Goal: Task Accomplishment & Management: Manage account settings

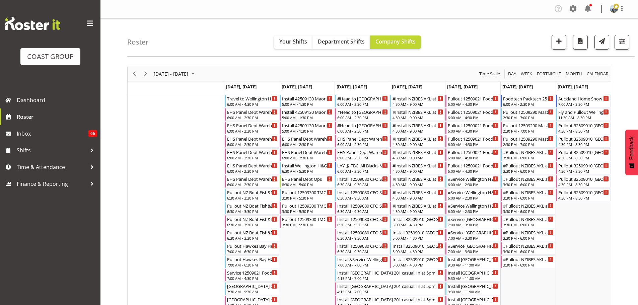
scroll to position [636, 0]
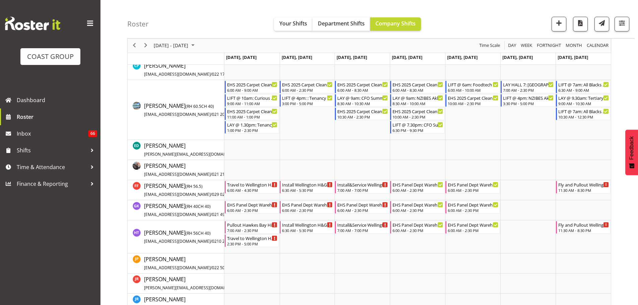
click at [130, 45] on span "Previous" at bounding box center [134, 46] width 8 height 8
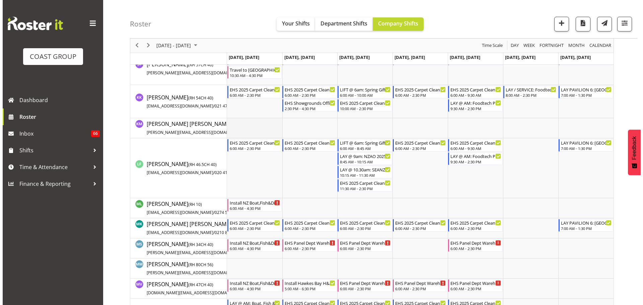
scroll to position [971, 0]
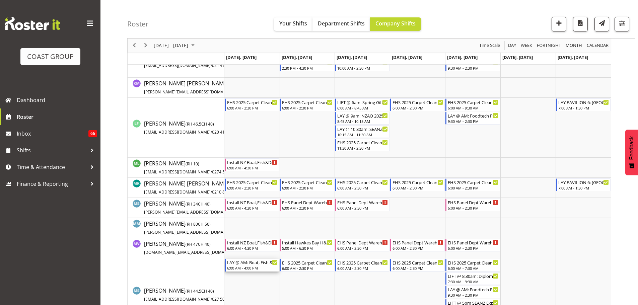
click at [250, 269] on div "6:00 AM - 4:00 PM" at bounding box center [252, 267] width 51 height 5
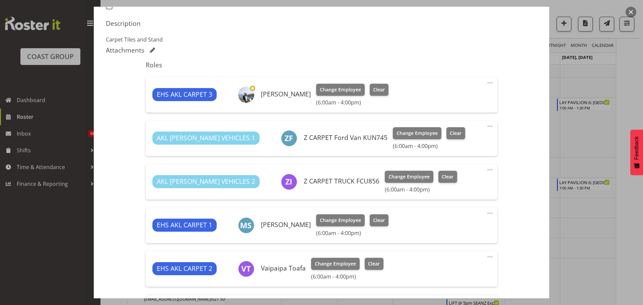
select select "9138"
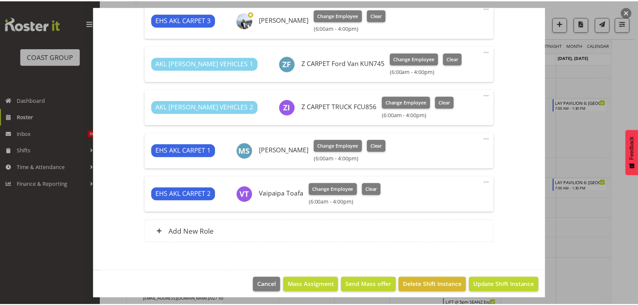
scroll to position [279, 0]
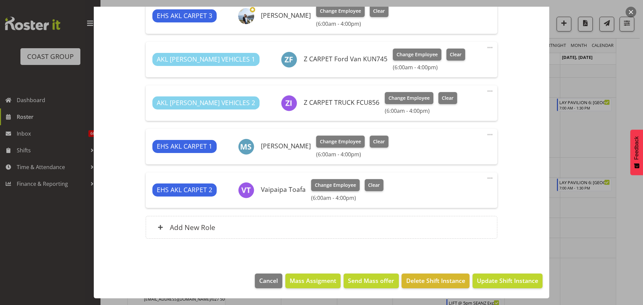
click at [627, 256] on div at bounding box center [321, 152] width 643 height 305
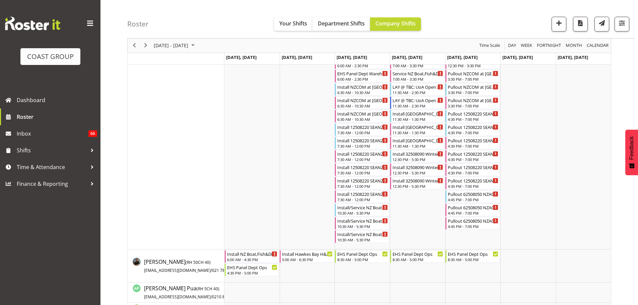
scroll to position [100, 0]
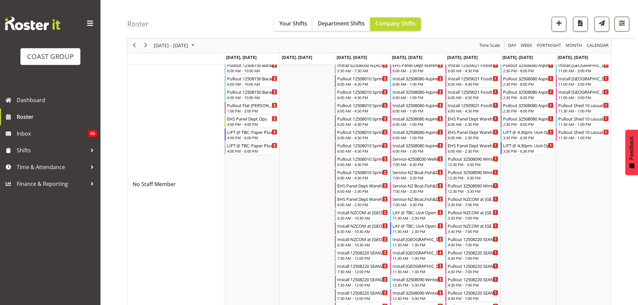
click at [625, 27] on span "button" at bounding box center [621, 23] width 9 height 9
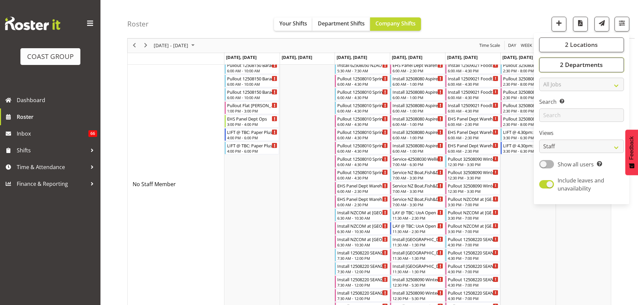
click at [596, 63] on span "2 Departments" at bounding box center [581, 65] width 43 height 8
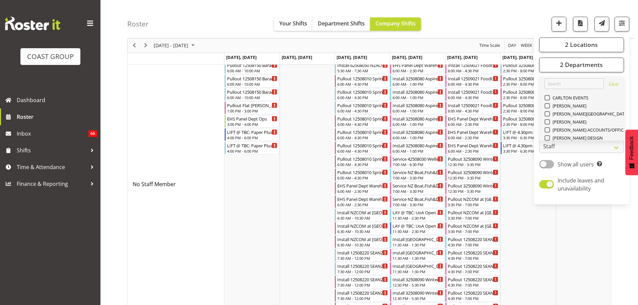
click at [564, 272] on span "EHS AKL PANEL" at bounding box center [567, 274] width 34 height 5
click at [549, 272] on input "EHS AKL PANEL" at bounding box center [546, 274] width 4 height 4
checkbox input "false"
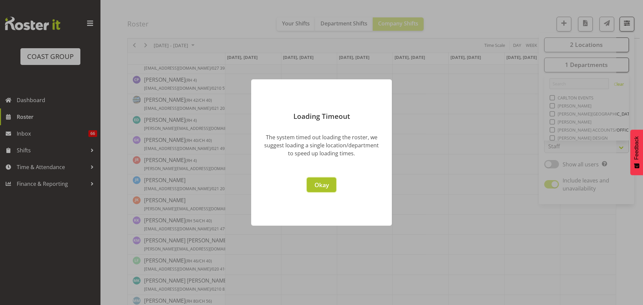
click at [323, 182] on span "Okay" at bounding box center [321, 185] width 14 height 8
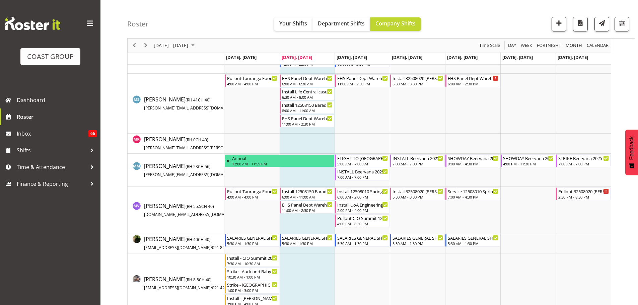
scroll to position [1862, 0]
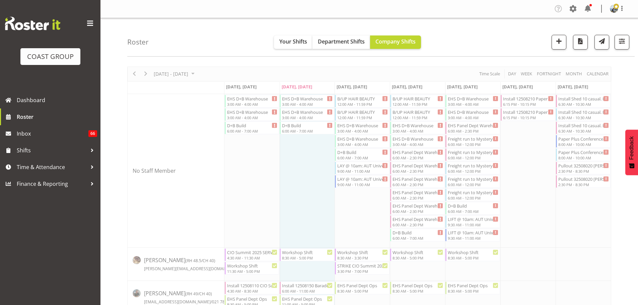
scroll to position [24, 0]
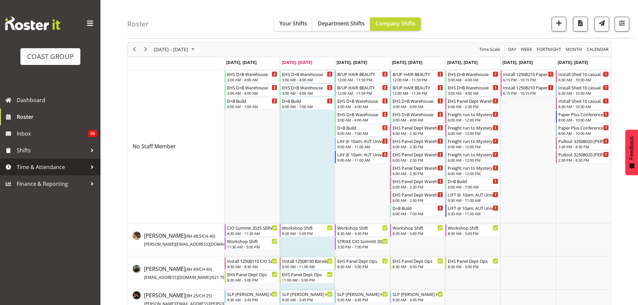
click at [49, 164] on span "Time & Attendance" at bounding box center [52, 167] width 70 height 10
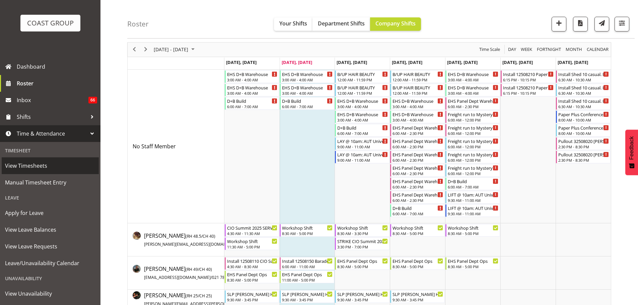
scroll to position [66, 0]
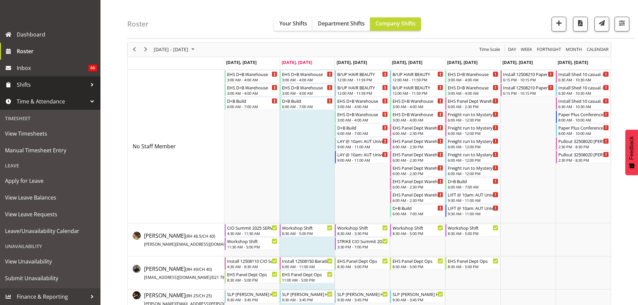
click at [35, 80] on span "Shifts" at bounding box center [52, 85] width 70 height 10
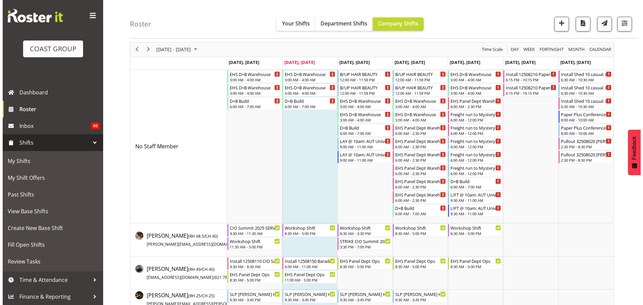
scroll to position [8, 0]
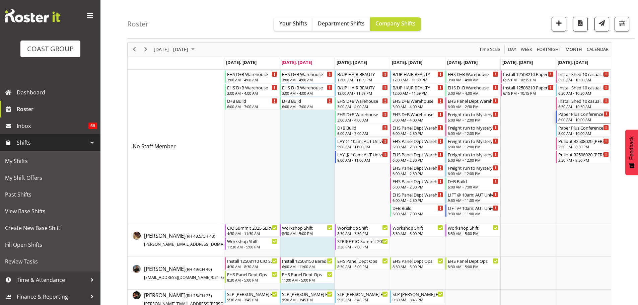
click at [578, 120] on div "8:00 AM - 10:00 AM" at bounding box center [583, 119] width 51 height 5
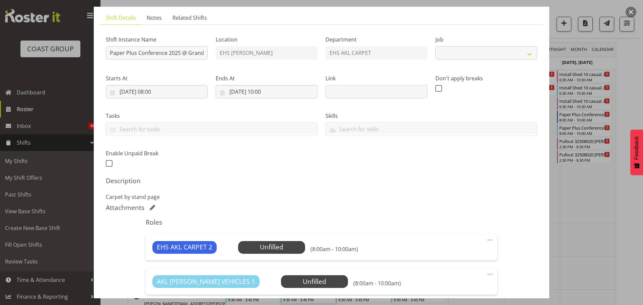
scroll to position [130, 0]
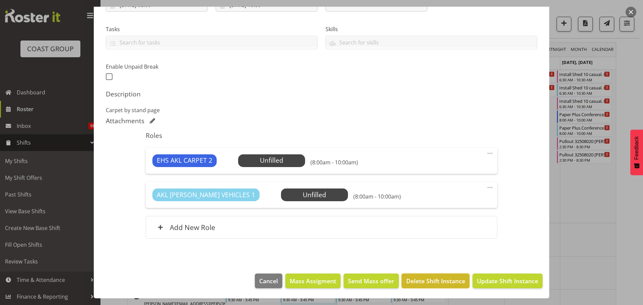
click at [445, 285] on span "Delete Shift Instance" at bounding box center [435, 280] width 59 height 9
select select "10243"
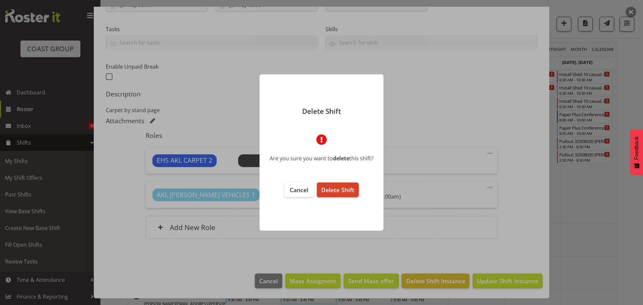
click at [344, 187] on span "Delete Shift" at bounding box center [337, 190] width 33 height 8
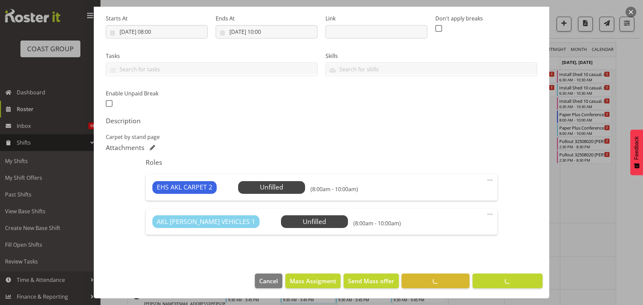
scroll to position [103, 0]
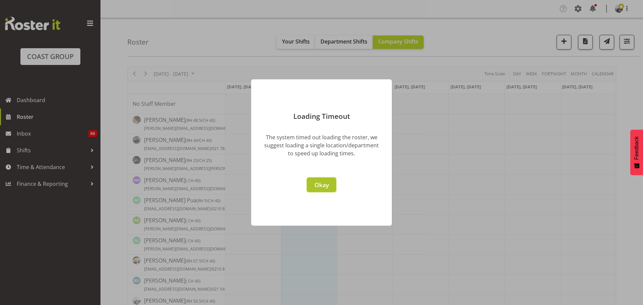
click at [316, 183] on span "Okay" at bounding box center [321, 185] width 14 height 8
click at [313, 183] on button "Okay" at bounding box center [321, 184] width 29 height 15
